Goal: Information Seeking & Learning: Check status

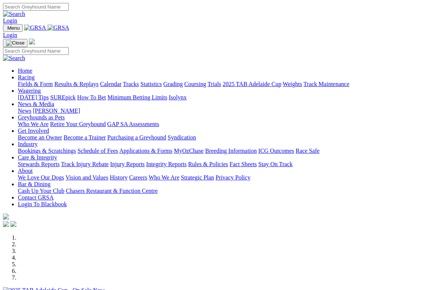
scroll to position [1, 0]
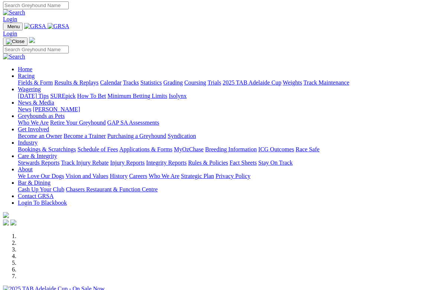
click at [98, 79] on link "Results & Replays" at bounding box center [76, 82] width 44 height 6
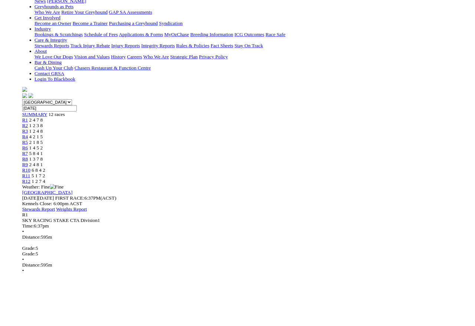
scroll to position [153, 28]
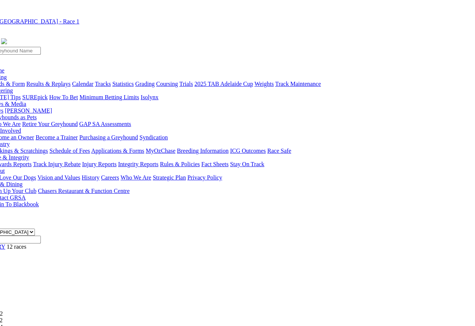
scroll to position [13, 28]
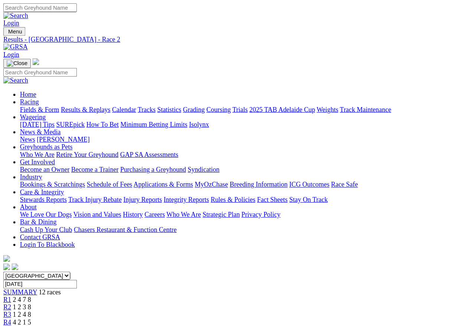
scroll to position [3, 0]
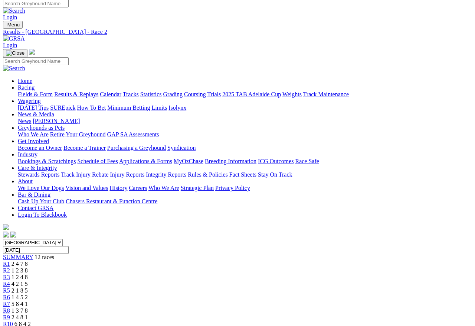
click at [166, 274] on div "R3 1 2 4 8" at bounding box center [237, 277] width 469 height 7
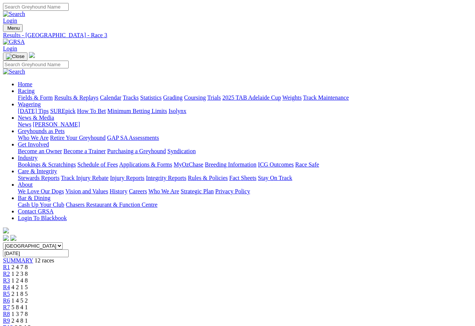
scroll to position [3, 0]
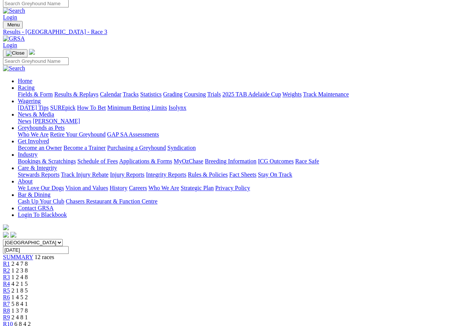
click at [10, 267] on span "R2" at bounding box center [6, 270] width 7 height 6
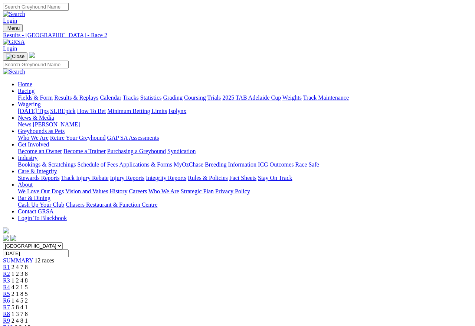
click at [63, 242] on select "South Australia New South Wales Northern Territory Queensland Tasmania Victoria…" at bounding box center [33, 245] width 60 height 7
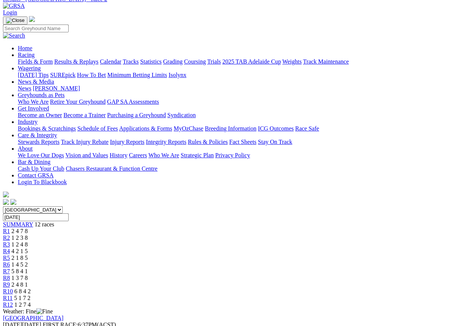
scroll to position [33, 0]
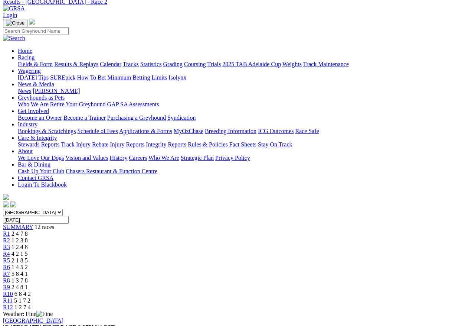
click at [10, 244] on span "R3" at bounding box center [6, 247] width 7 height 6
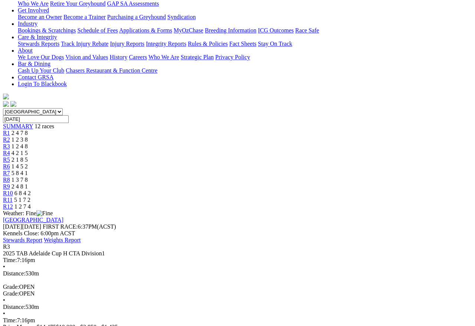
scroll to position [133, 0]
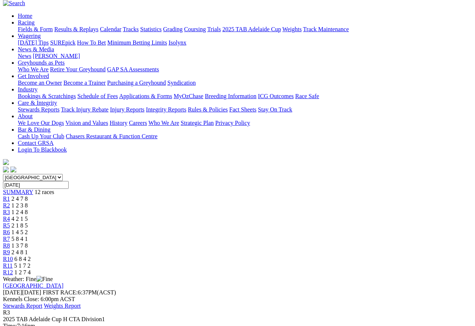
scroll to position [68, 0]
click at [10, 216] on span "R4" at bounding box center [6, 219] width 7 height 6
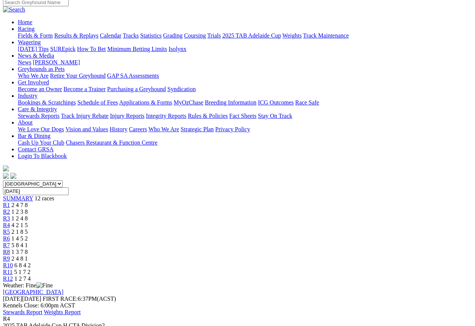
scroll to position [61, 0]
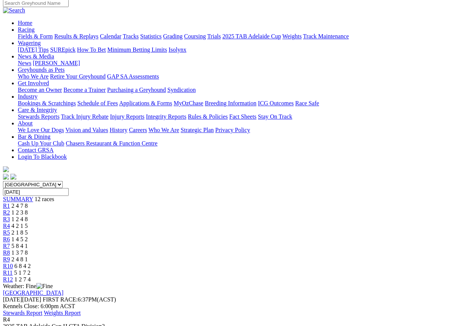
click at [10, 229] on link "R5" at bounding box center [6, 232] width 7 height 6
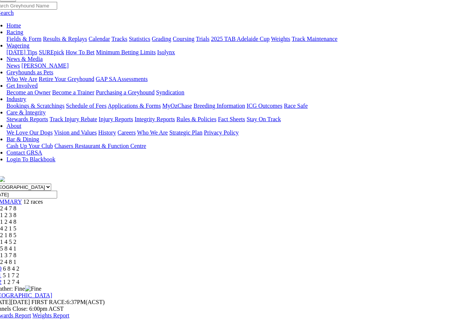
scroll to position [58, 12]
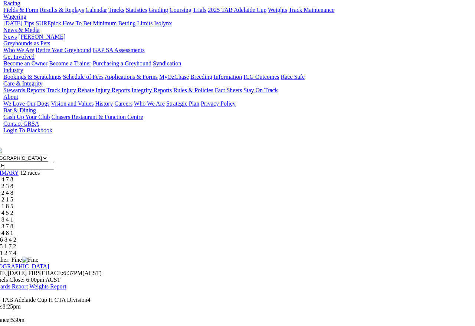
scroll to position [85, 14]
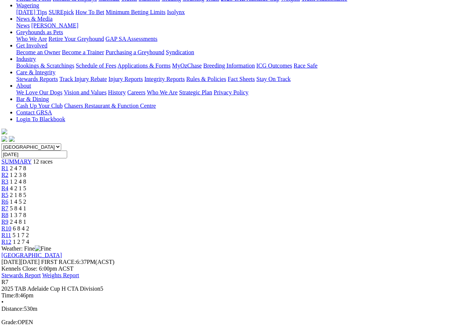
scroll to position [99, 1]
click at [9, 212] on span "R8" at bounding box center [5, 215] width 7 height 6
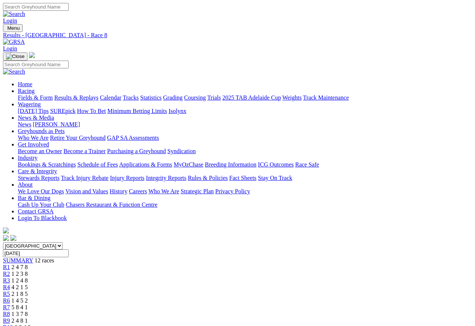
click at [10, 317] on span "R9" at bounding box center [6, 320] width 7 height 6
click at [13, 324] on span "R10" at bounding box center [8, 327] width 10 height 6
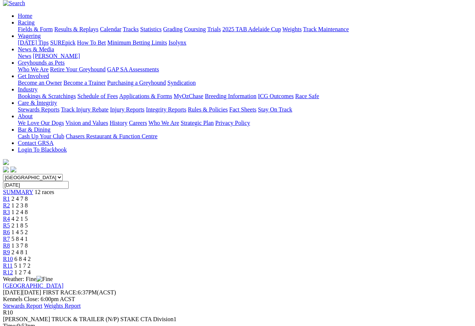
scroll to position [69, 0]
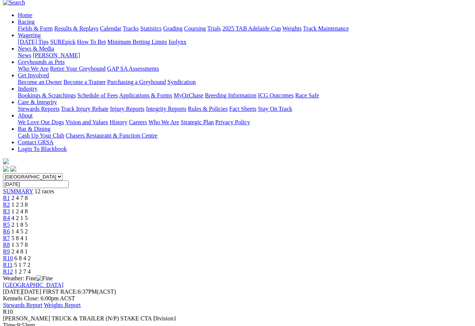
click at [13, 261] on span "R11" at bounding box center [8, 264] width 10 height 6
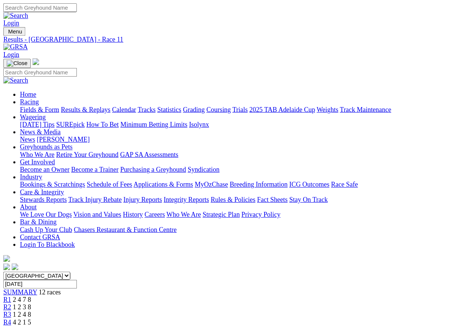
scroll to position [3, 0]
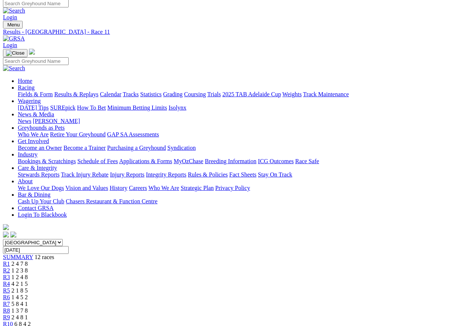
click at [69, 246] on input "[DATE]" at bounding box center [36, 250] width 66 height 8
type input "Yesterday, 2 Oct 2025"
